Goal: Information Seeking & Learning: Learn about a topic

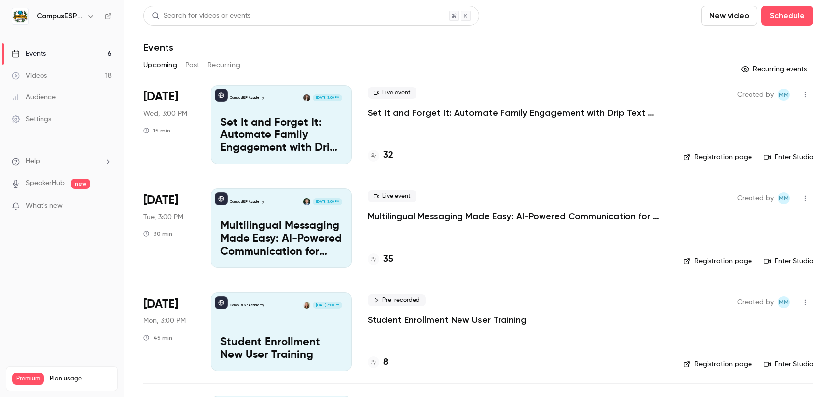
click at [385, 259] on h4 "35" at bounding box center [389, 259] width 10 height 13
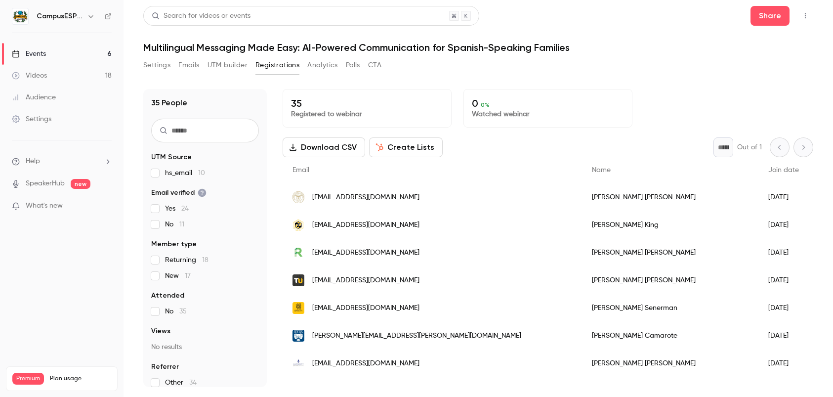
click at [34, 57] on div "Events" at bounding box center [29, 54] width 34 height 10
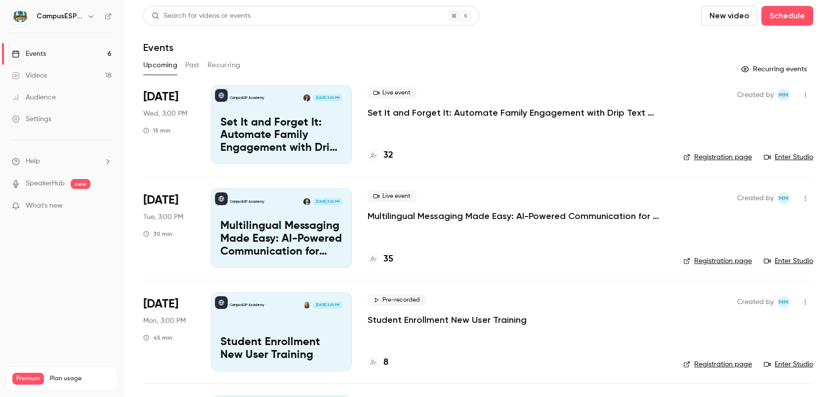
click at [386, 156] on h4 "32" at bounding box center [389, 155] width 10 height 13
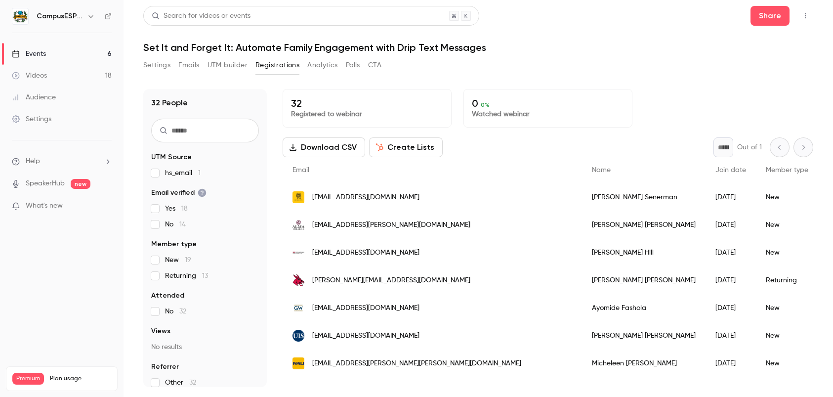
click at [48, 55] on link "Events 6" at bounding box center [62, 54] width 124 height 22
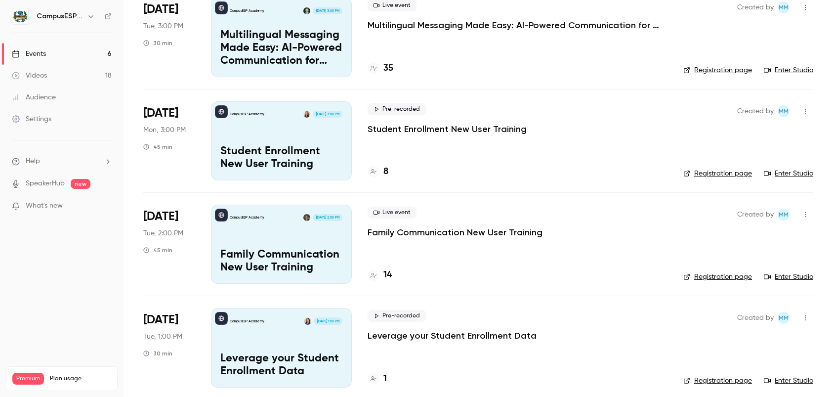
scroll to position [193, 0]
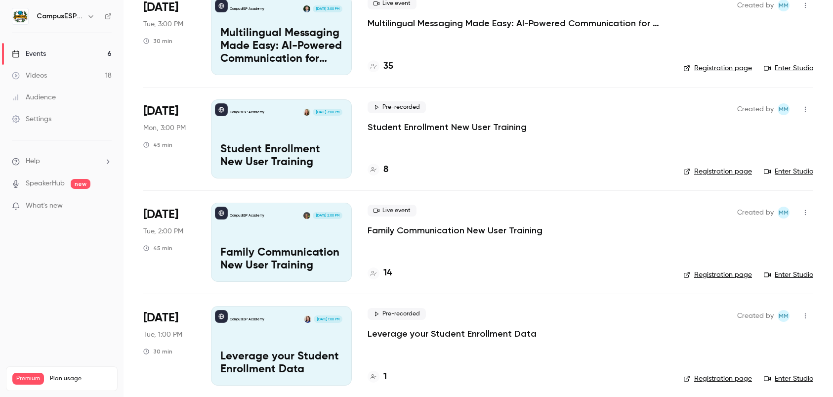
click at [382, 170] on div "8" at bounding box center [378, 169] width 21 height 13
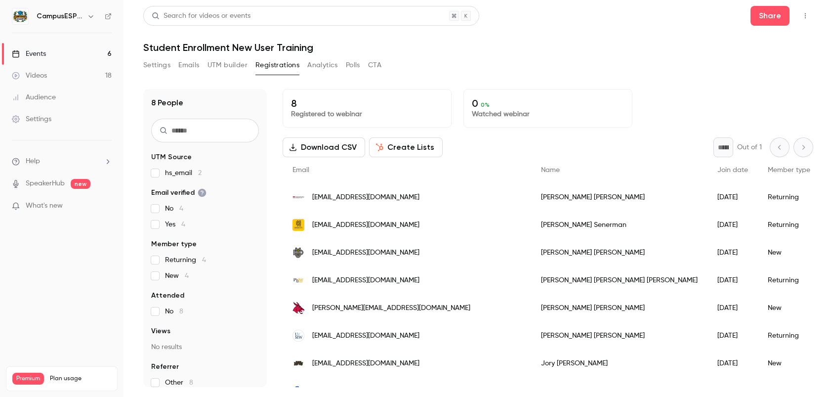
scroll to position [2, 0]
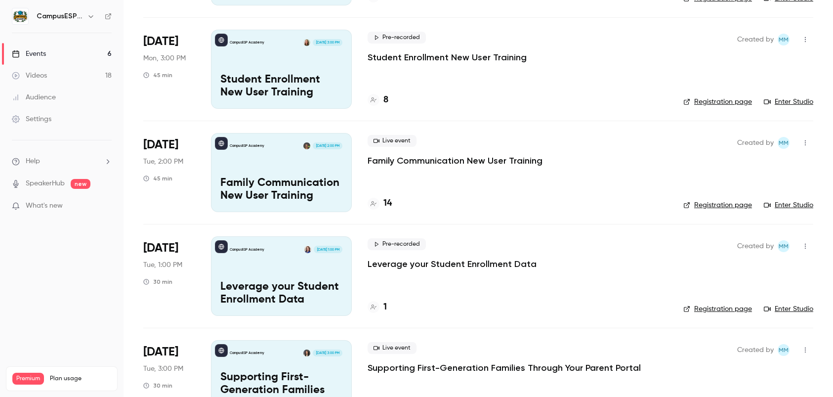
scroll to position [302, 0]
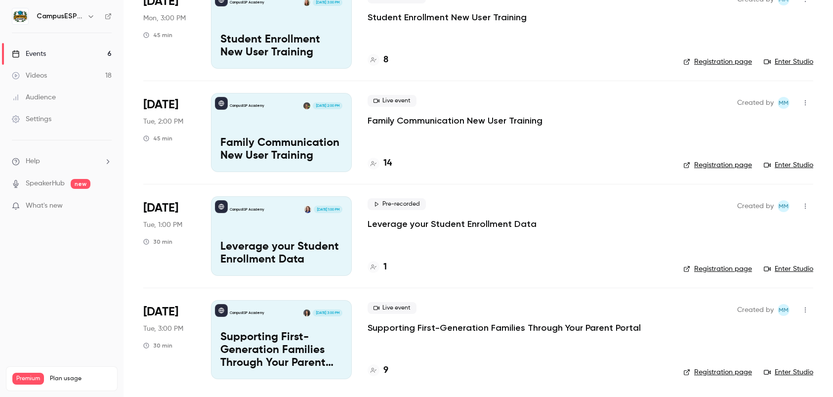
click at [386, 163] on h4 "14" at bounding box center [388, 163] width 8 height 13
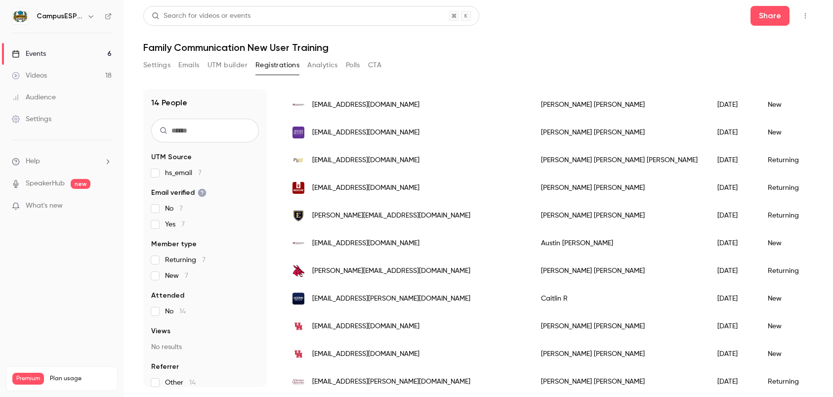
scroll to position [191, 0]
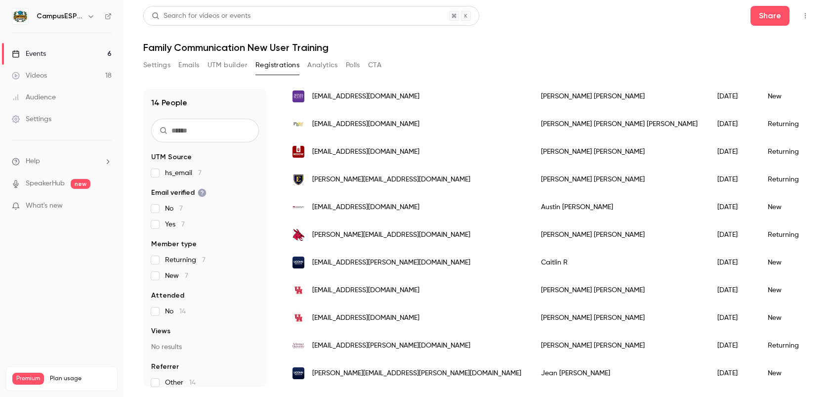
click at [43, 54] on div "Events" at bounding box center [29, 54] width 34 height 10
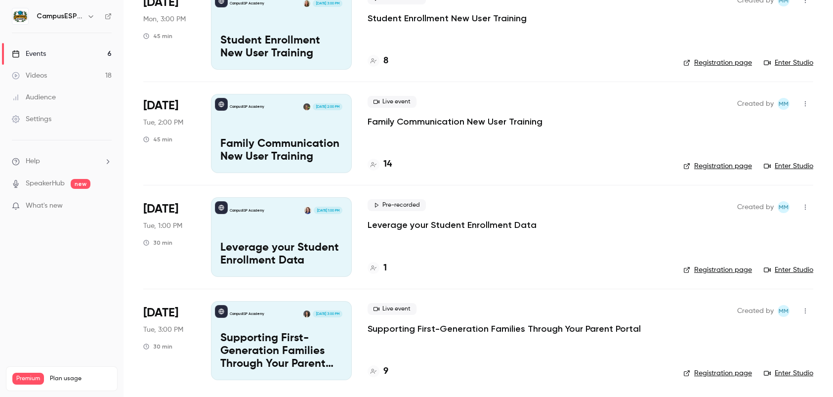
scroll to position [302, 0]
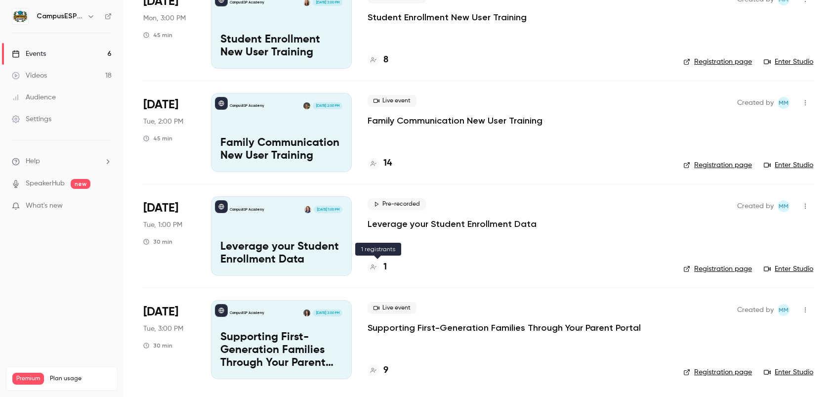
click at [387, 269] on h4 "1" at bounding box center [385, 266] width 3 height 13
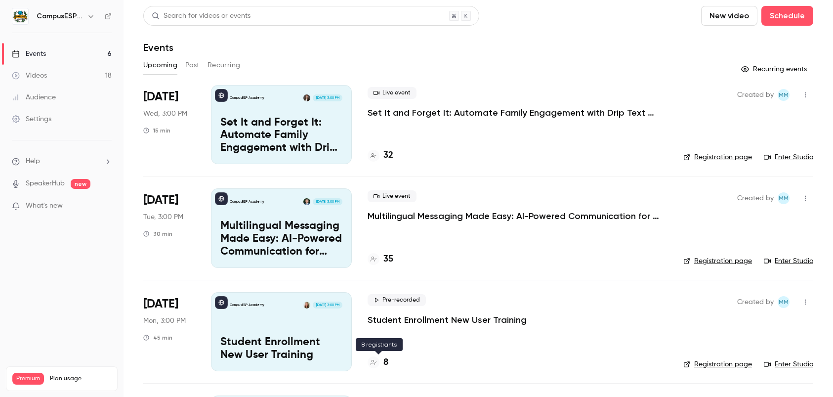
click at [386, 358] on h4 "8" at bounding box center [386, 362] width 5 height 13
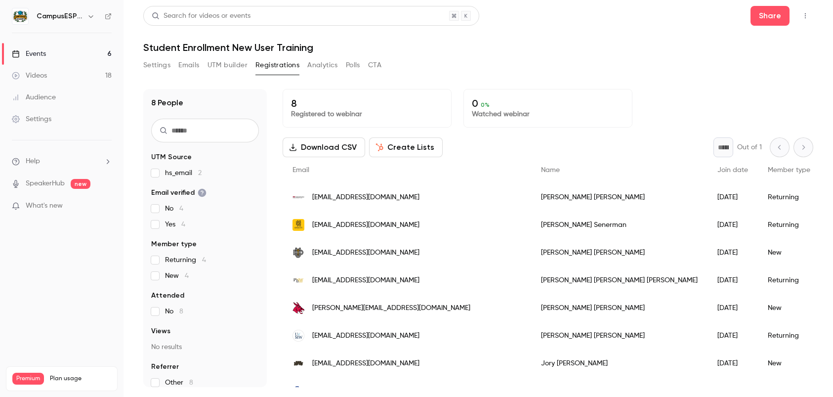
click at [27, 58] on div "Events" at bounding box center [29, 54] width 34 height 10
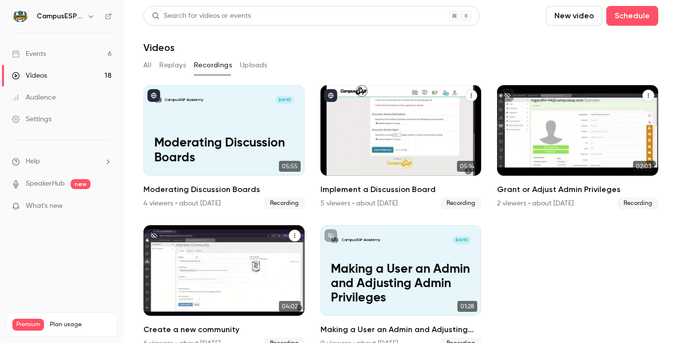
click at [77, 48] on link "Events 6" at bounding box center [62, 54] width 124 height 22
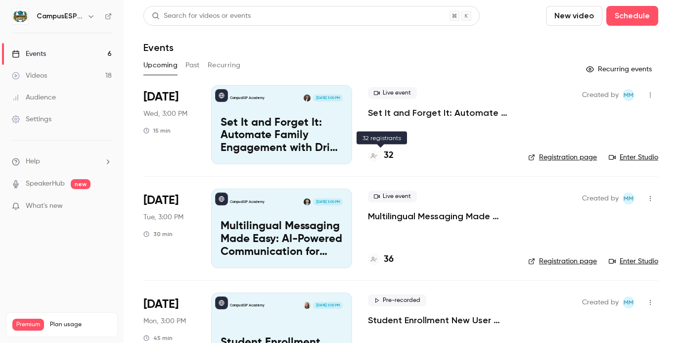
click at [390, 156] on h4 "32" at bounding box center [389, 155] width 10 height 13
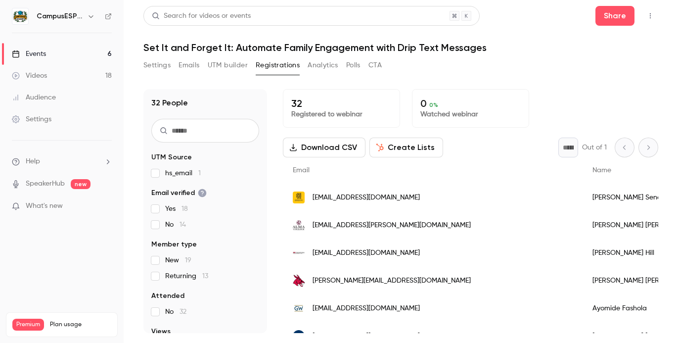
click at [55, 56] on link "Events 6" at bounding box center [62, 54] width 124 height 22
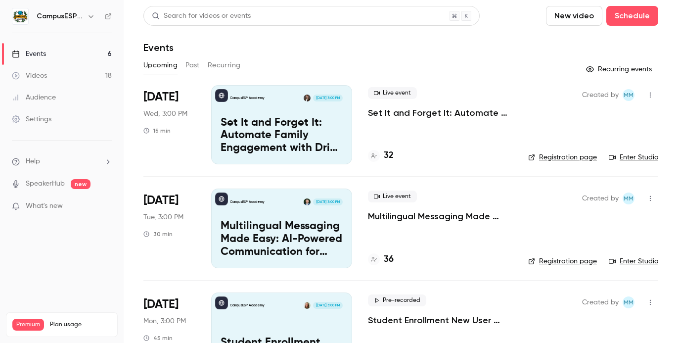
click at [398, 216] on p "Multilingual Messaging Made Easy: AI-Powered Communication for Spanish-Speaking…" at bounding box center [440, 216] width 144 height 12
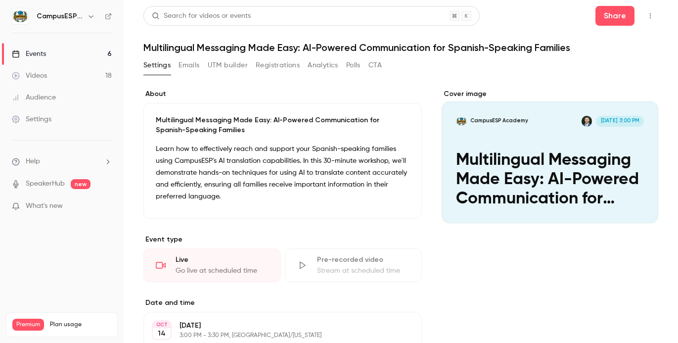
click at [47, 50] on link "Events 6" at bounding box center [62, 54] width 124 height 22
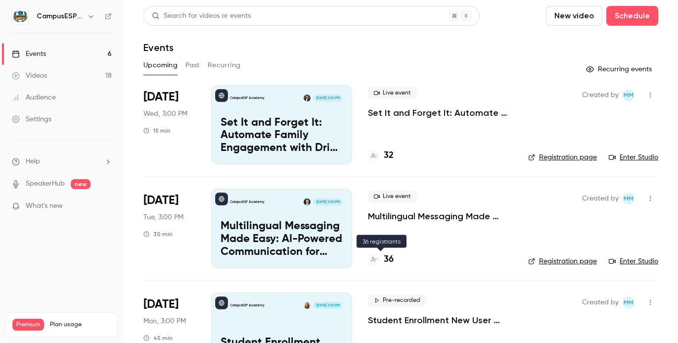
click at [386, 262] on h4 "36" at bounding box center [389, 259] width 10 height 13
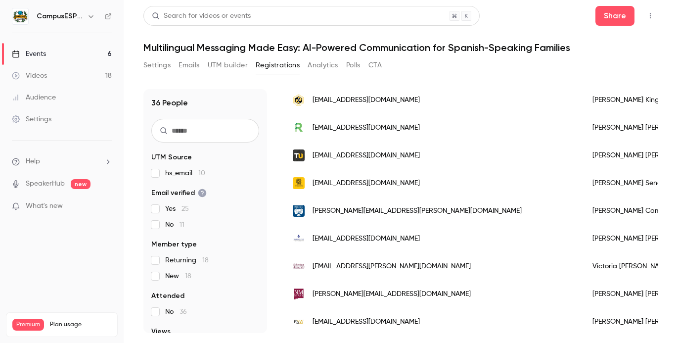
scroll to position [184, 0]
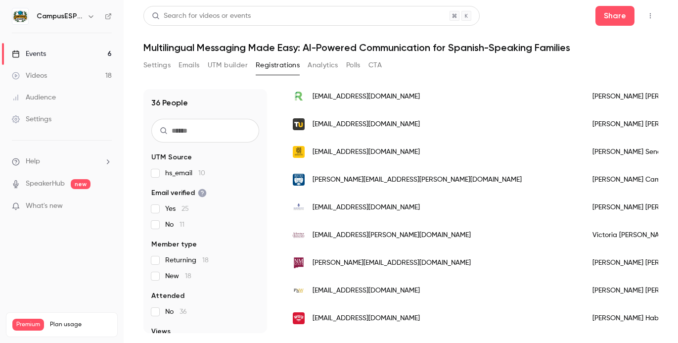
click at [40, 50] on div "Events" at bounding box center [29, 54] width 34 height 10
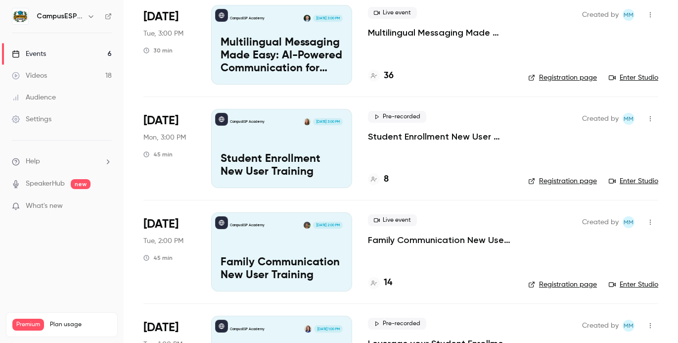
scroll to position [194, 0]
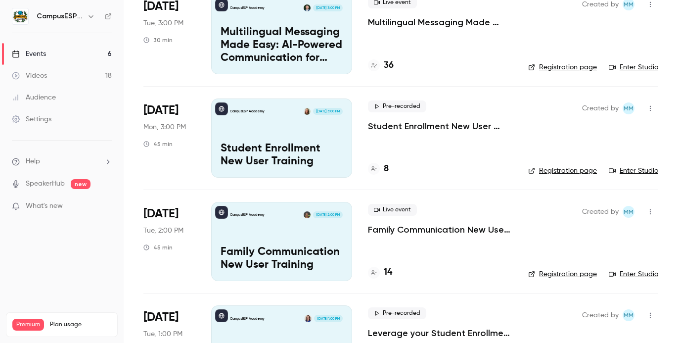
click at [387, 167] on h4 "8" at bounding box center [386, 168] width 5 height 13
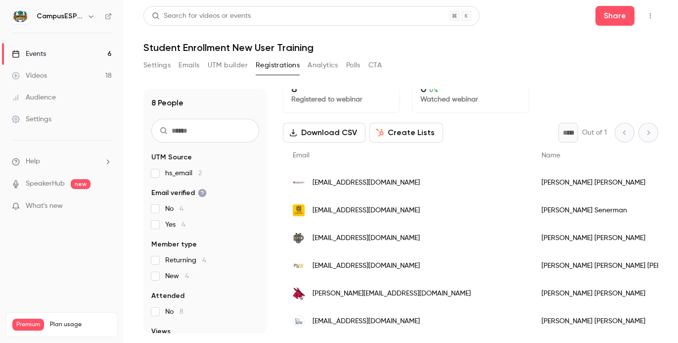
scroll to position [15, 0]
click at [65, 57] on link "Events 6" at bounding box center [62, 54] width 124 height 22
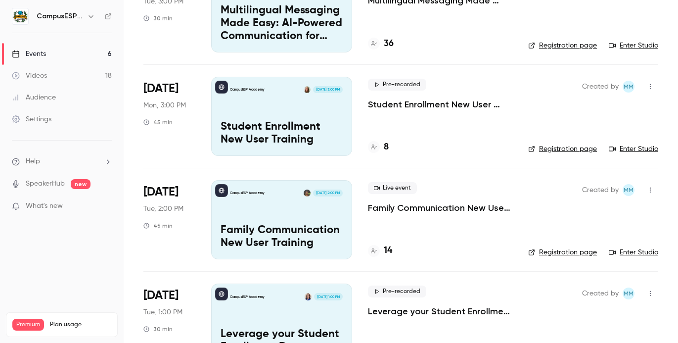
scroll to position [217, 0]
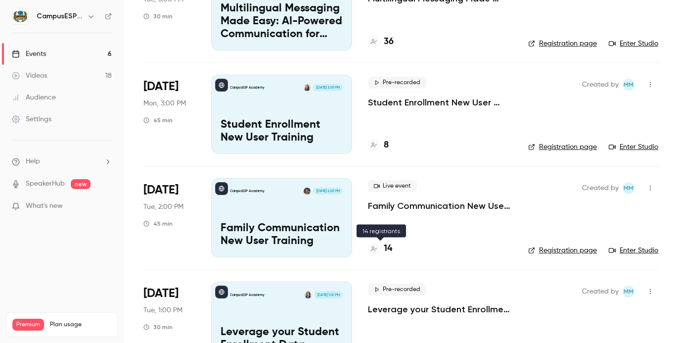
click at [388, 245] on h4 "14" at bounding box center [388, 248] width 8 height 13
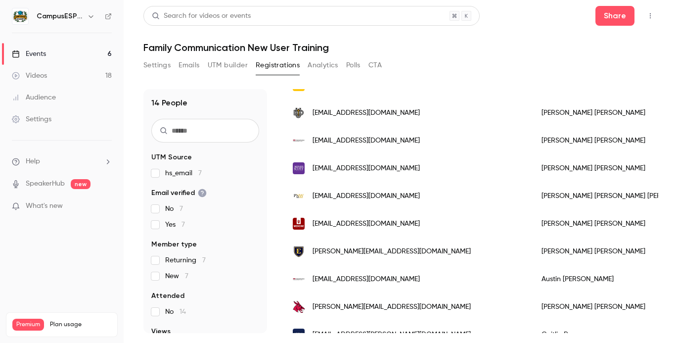
scroll to position [115, 0]
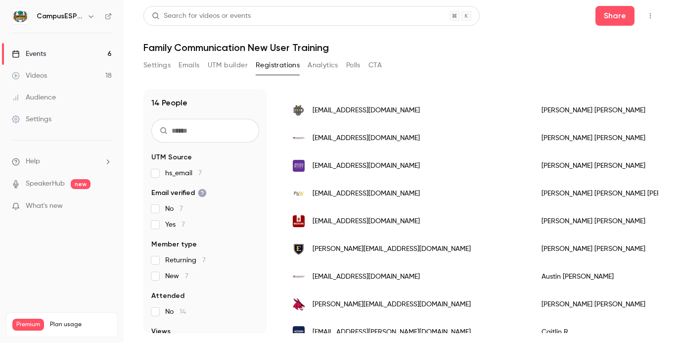
click at [59, 59] on link "Events 6" at bounding box center [62, 54] width 124 height 22
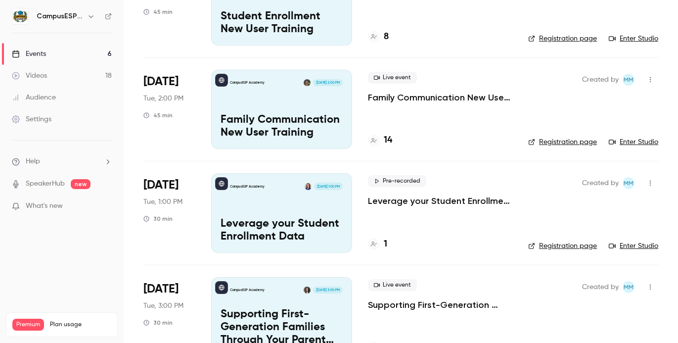
scroll to position [357, 0]
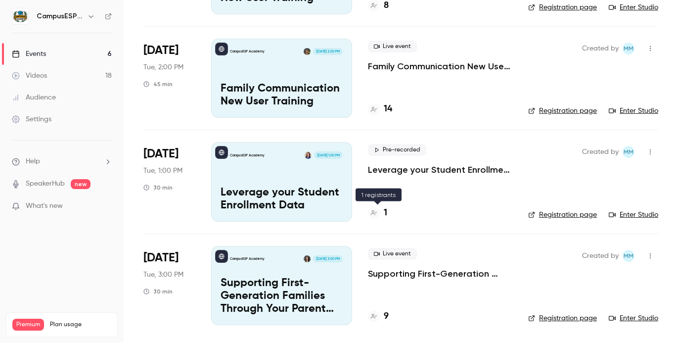
click at [385, 214] on h4 "1" at bounding box center [385, 212] width 3 height 13
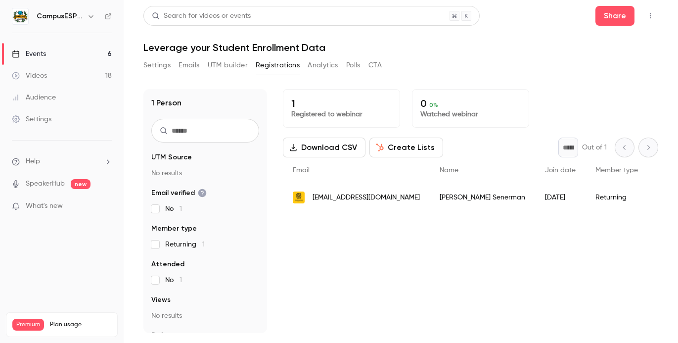
click at [40, 55] on div "Events" at bounding box center [29, 54] width 34 height 10
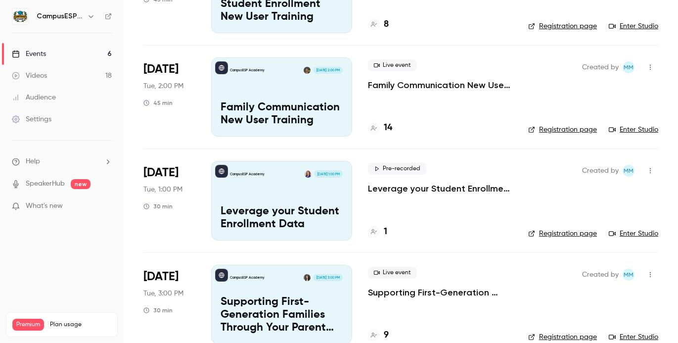
scroll to position [357, 0]
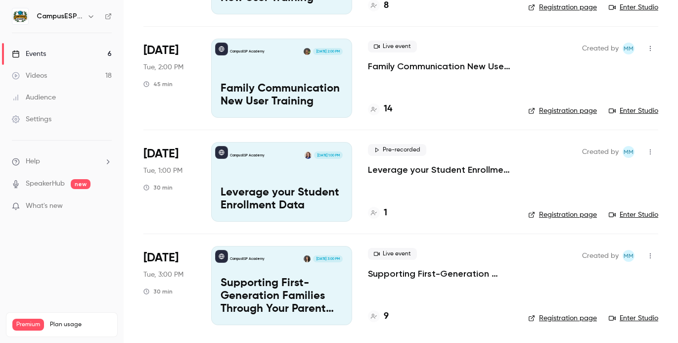
click at [387, 312] on h4 "9" at bounding box center [386, 315] width 5 height 13
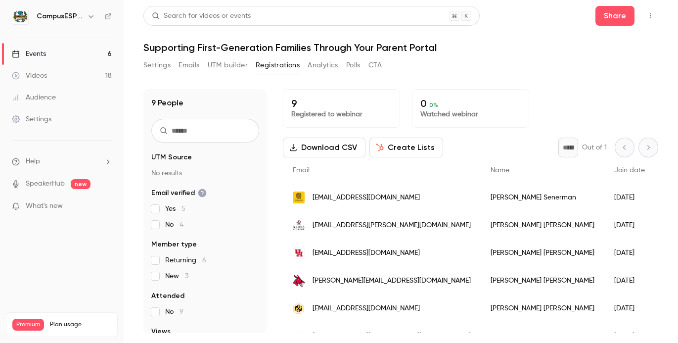
click at [35, 52] on div "Events" at bounding box center [29, 54] width 34 height 10
